Goal: Information Seeking & Learning: Learn about a topic

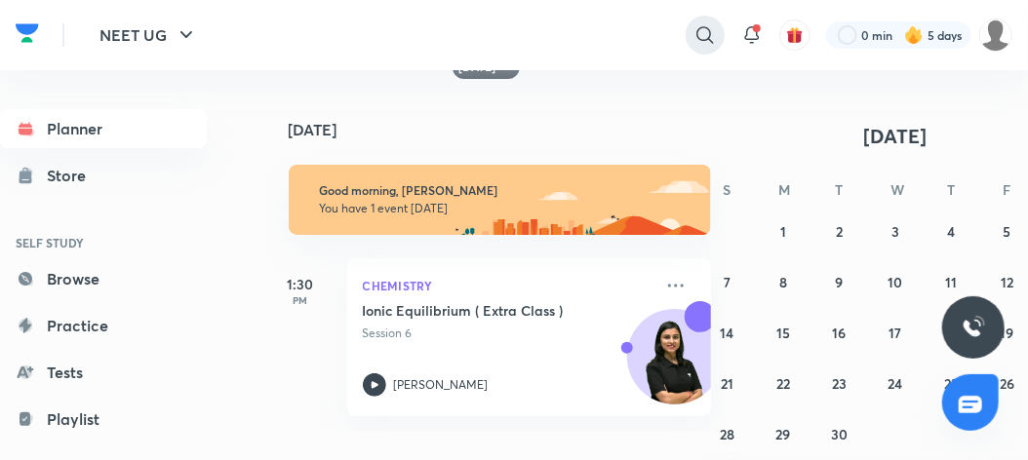
click at [698, 47] on div at bounding box center [705, 35] width 39 height 39
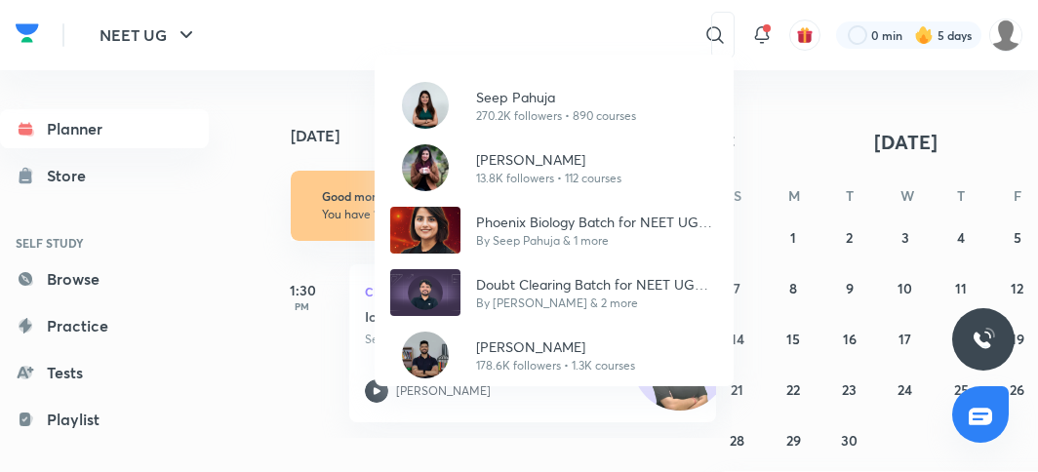
click at [293, 308] on div "Seep Pahuja 270.2K followers • 890 courses [PERSON_NAME] 13.8K followers • 112 …" at bounding box center [519, 236] width 1038 height 472
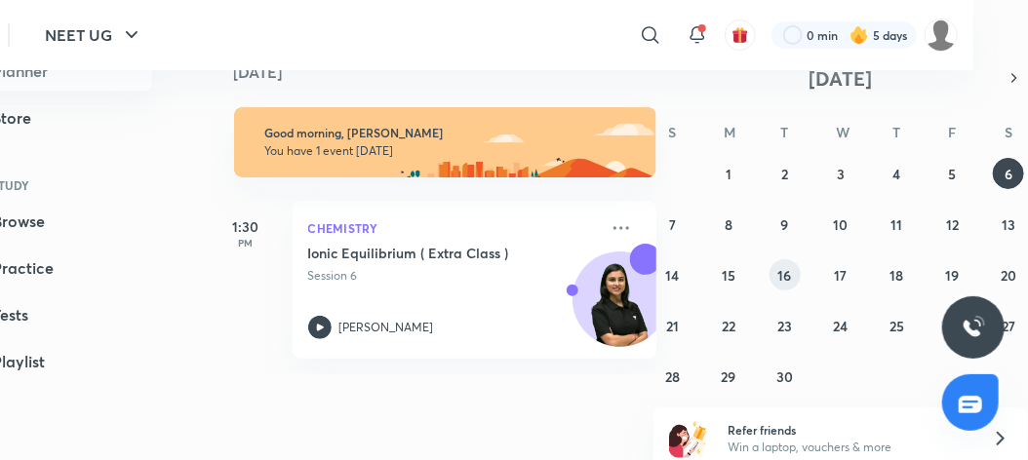
scroll to position [59, 55]
click at [949, 182] on button "5" at bounding box center [952, 172] width 31 height 31
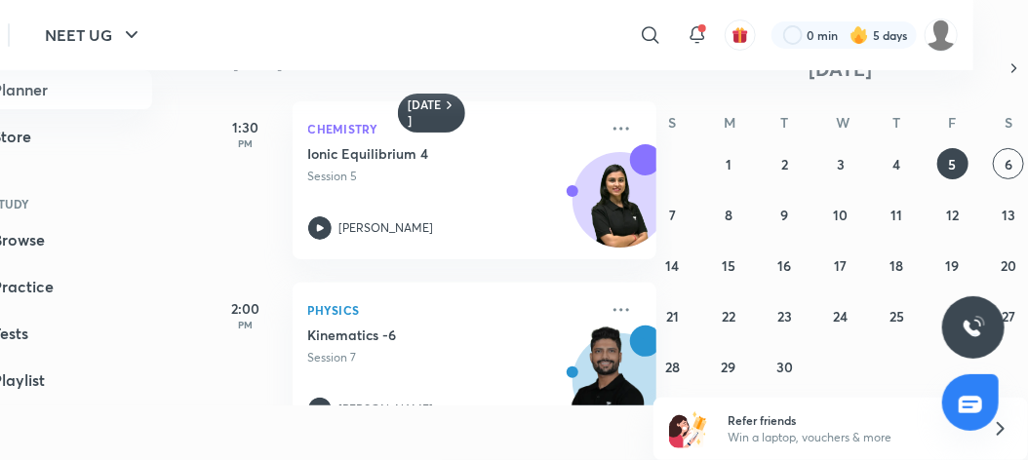
scroll to position [51, 0]
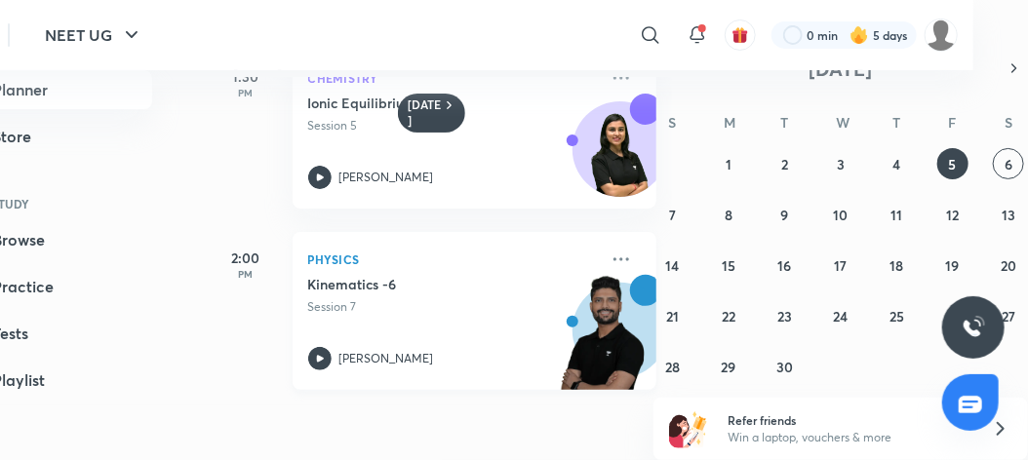
click at [320, 359] on icon at bounding box center [319, 358] width 7 height 7
